Goal: Find contact information: Find contact information

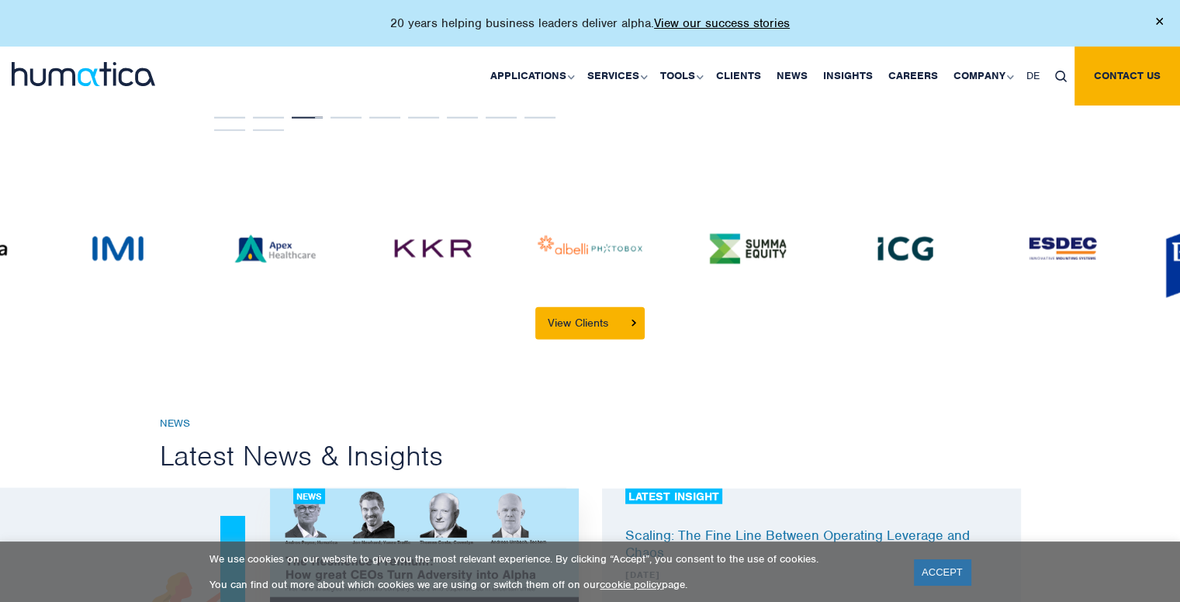
scroll to position [4549, 0]
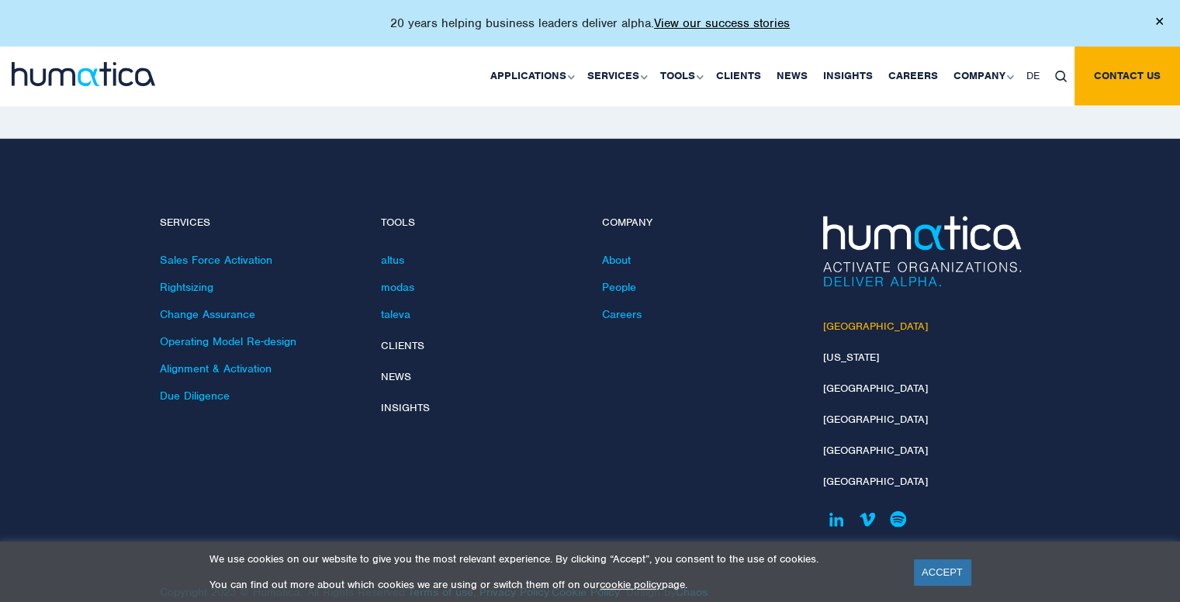
click at [840, 320] on link "[GEOGRAPHIC_DATA]" at bounding box center [875, 326] width 105 height 13
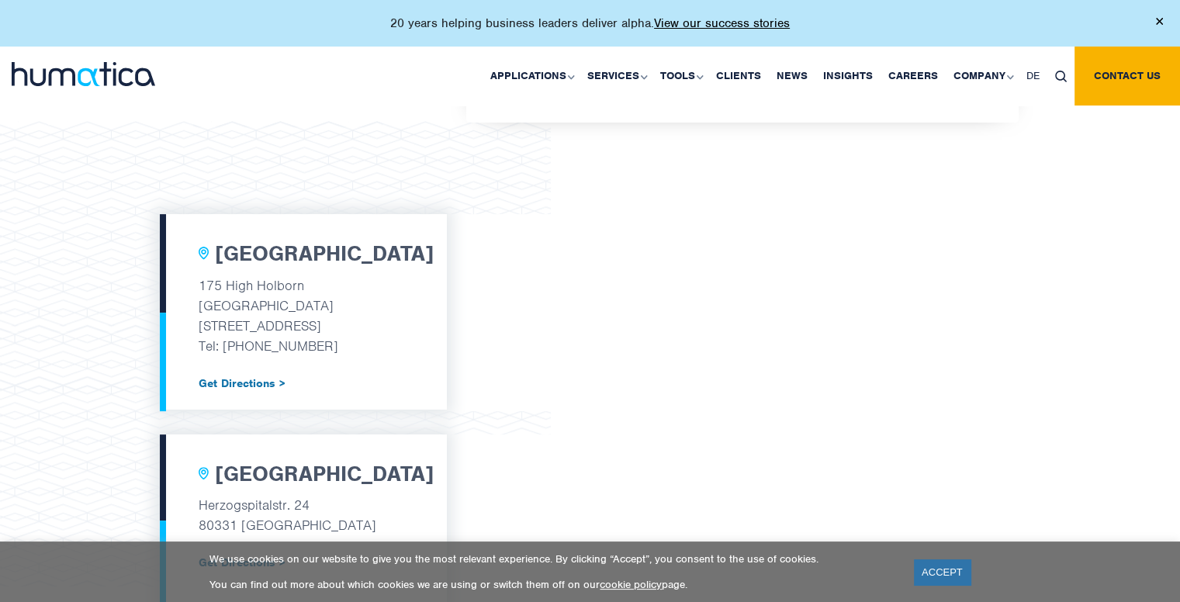
scroll to position [465, 0]
drag, startPoint x: 199, startPoint y: 285, endPoint x: 336, endPoint y: 333, distance: 145.5
click at [336, 333] on div "[GEOGRAPHIC_DATA] [STREET_ADDRESS] Tel: [PHONE_NUMBER] Get Directions >" at bounding box center [303, 313] width 287 height 196
copy div "[STREET_ADDRESS]"
